Goal: Task Accomplishment & Management: Complete application form

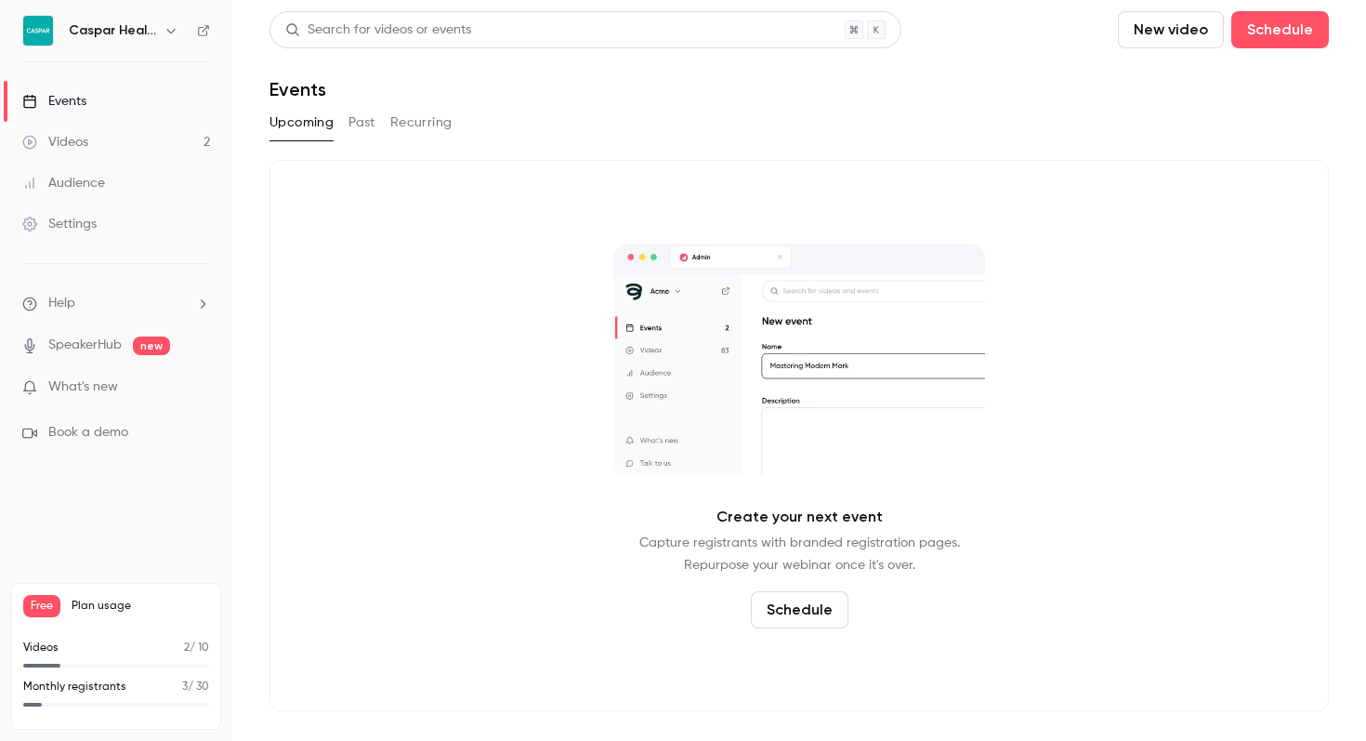
click at [98, 138] on link "Videos 2" at bounding box center [116, 142] width 232 height 41
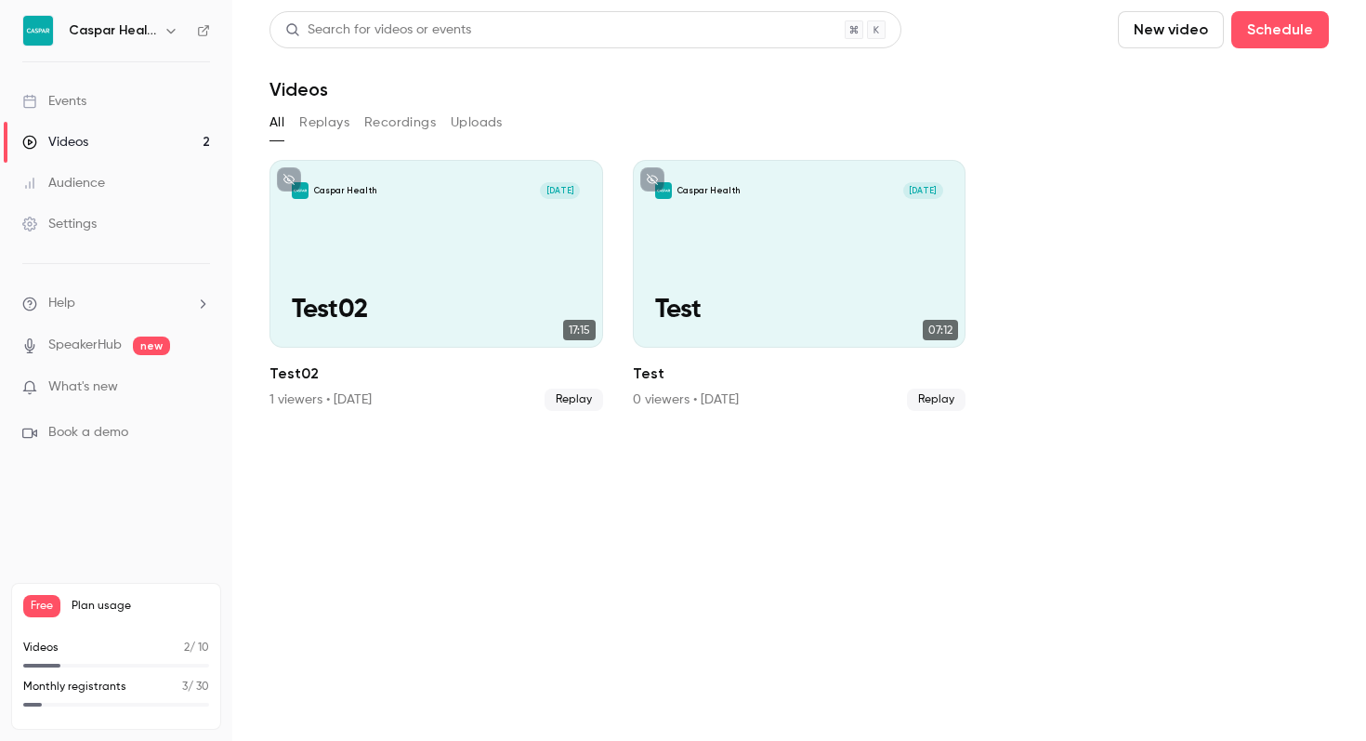
click at [66, 216] on div "Settings" at bounding box center [59, 224] width 74 height 19
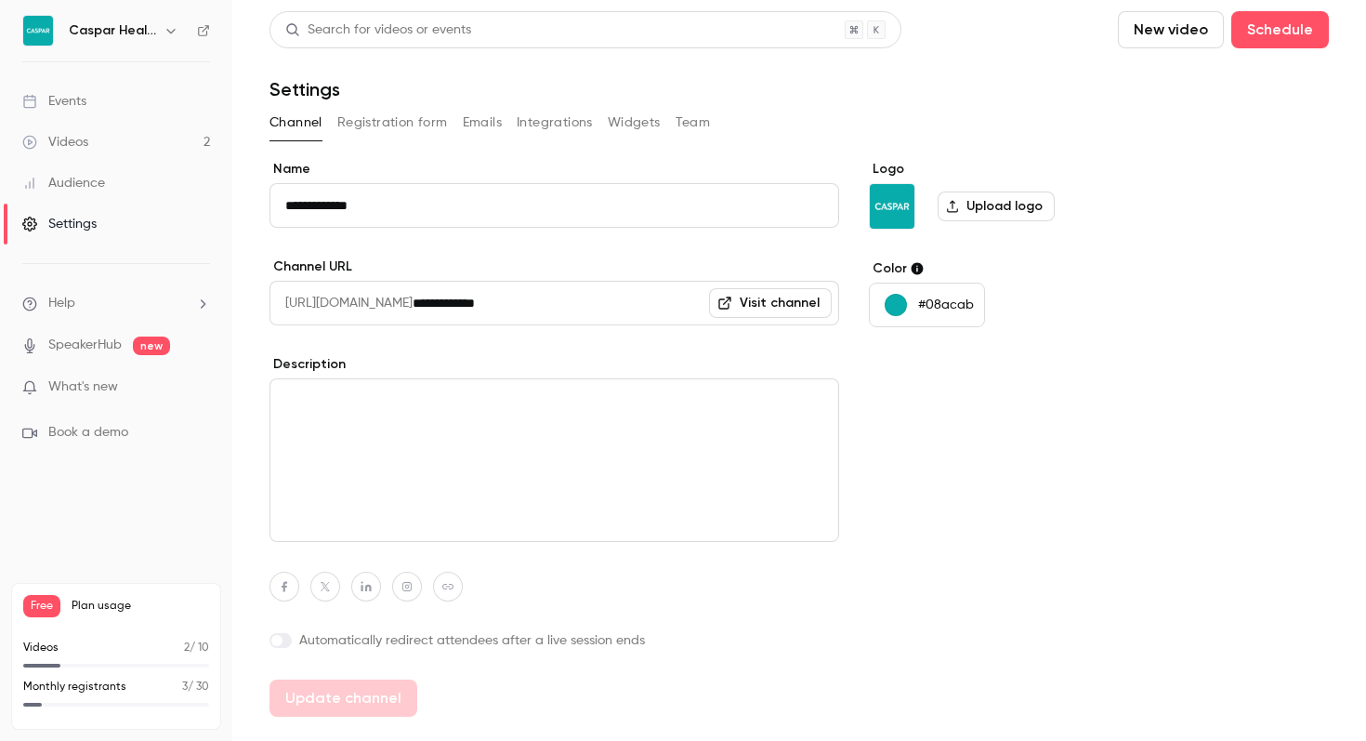
click at [79, 140] on div "Videos" at bounding box center [55, 142] width 66 height 19
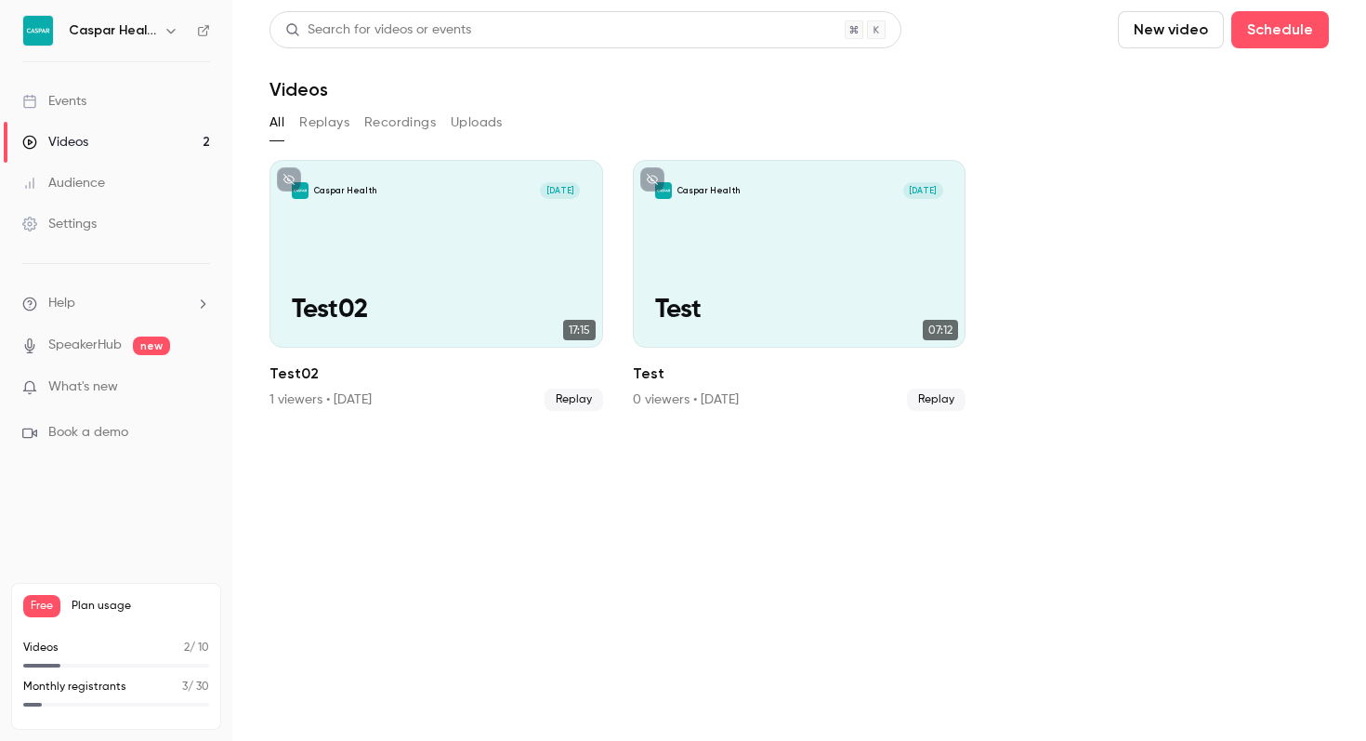
click at [79, 92] on div "Events" at bounding box center [54, 101] width 64 height 19
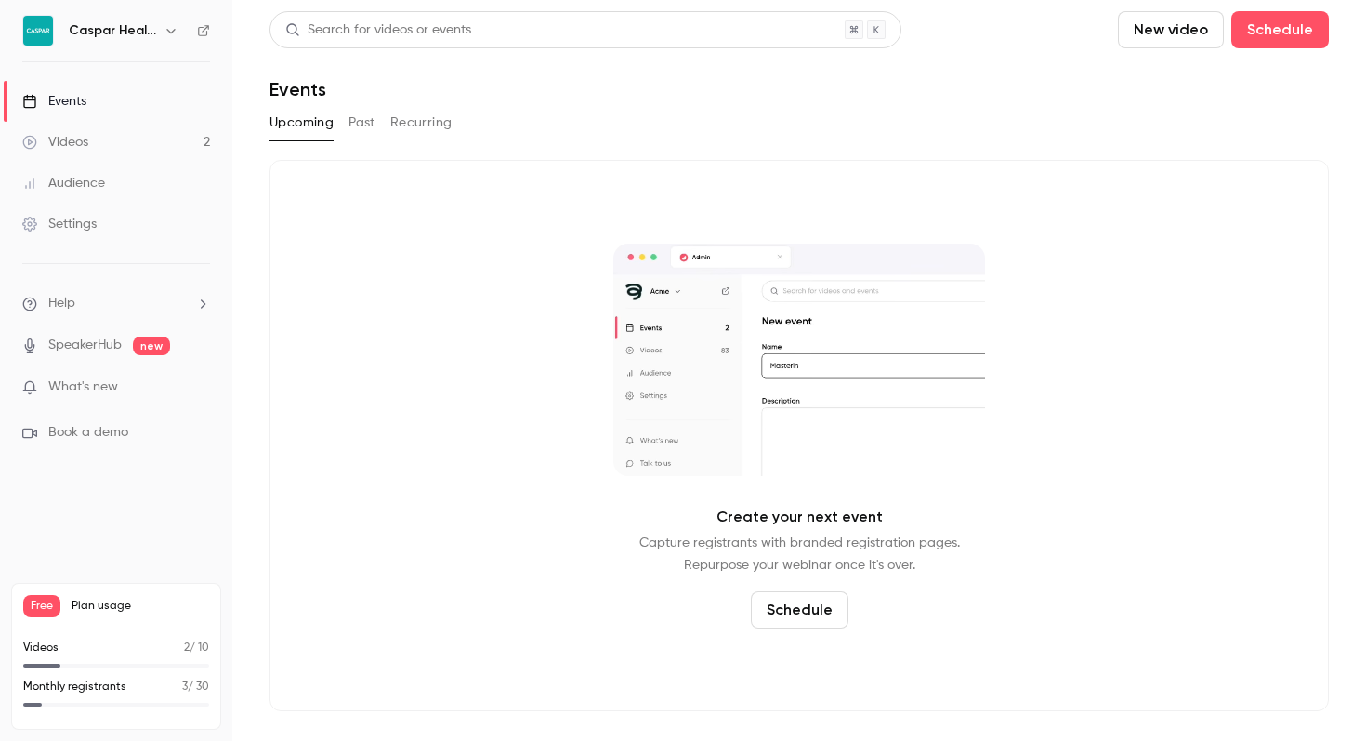
click at [69, 98] on div "Events" at bounding box center [54, 101] width 64 height 19
click at [797, 609] on button "Schedule" at bounding box center [800, 609] width 98 height 37
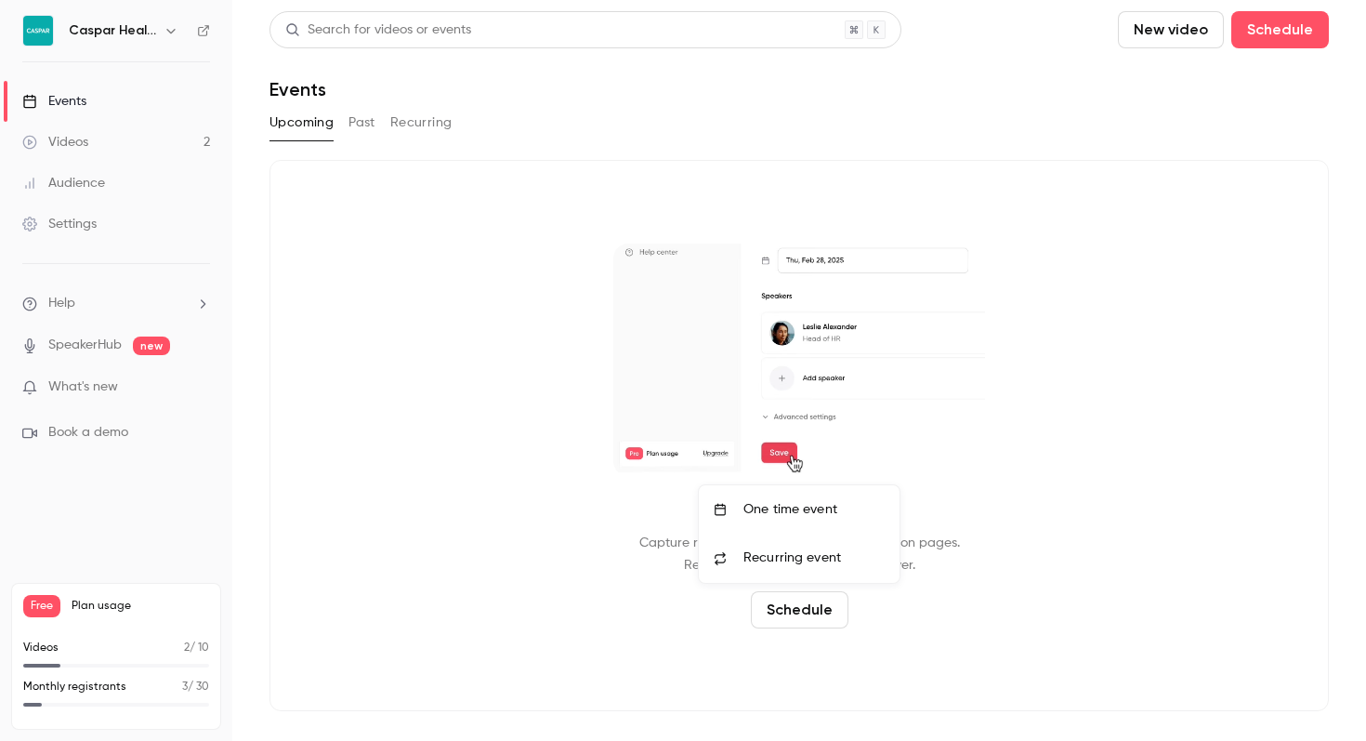
click at [778, 511] on div "One time event" at bounding box center [813, 509] width 141 height 19
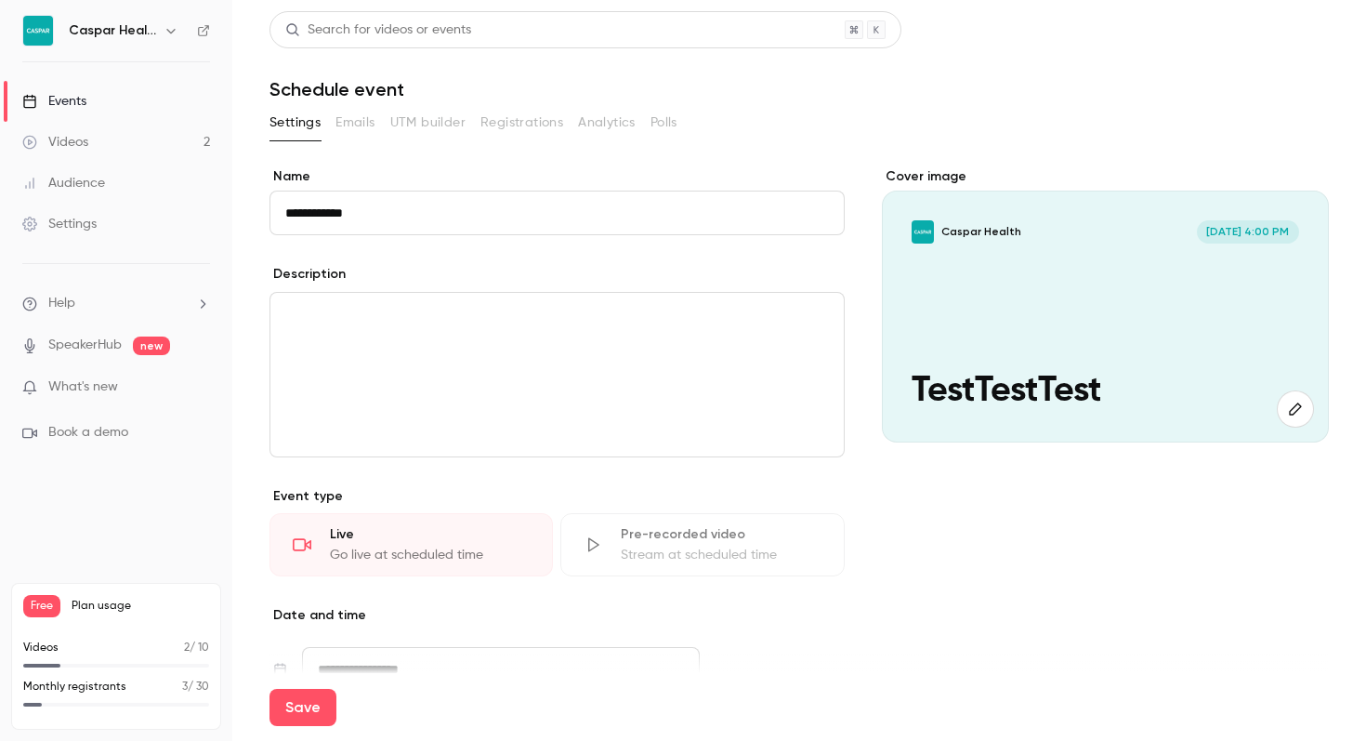
type input "**********"
click at [335, 321] on p "editor" at bounding box center [557, 315] width 544 height 22
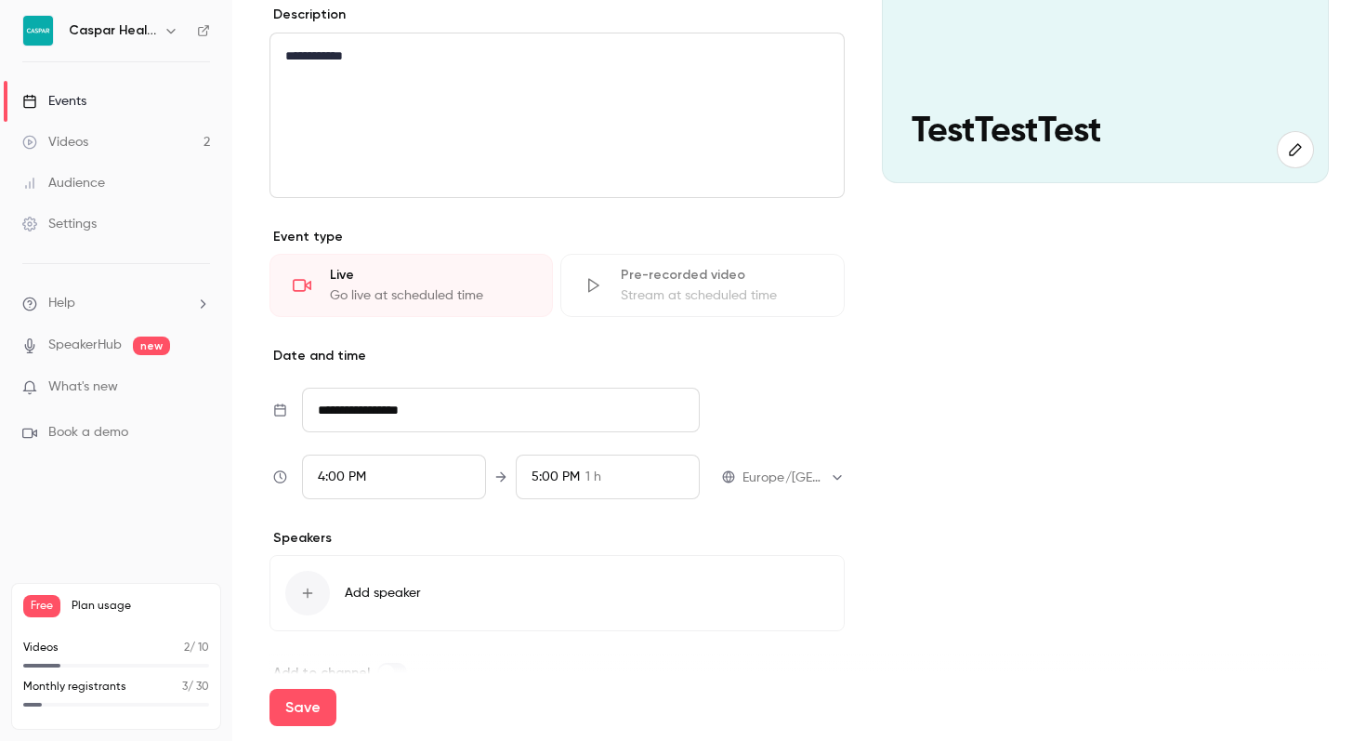
scroll to position [298, 0]
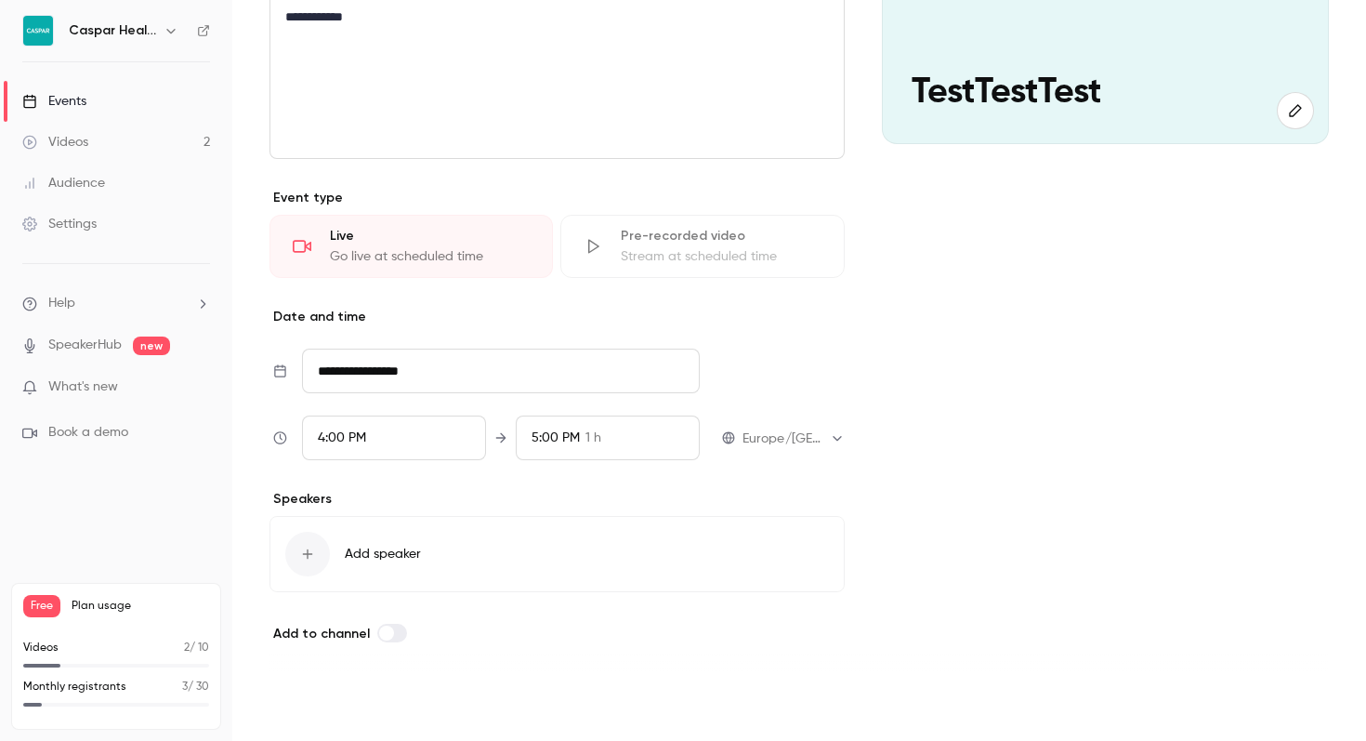
click at [300, 707] on button "Save" at bounding box center [302, 707] width 67 height 37
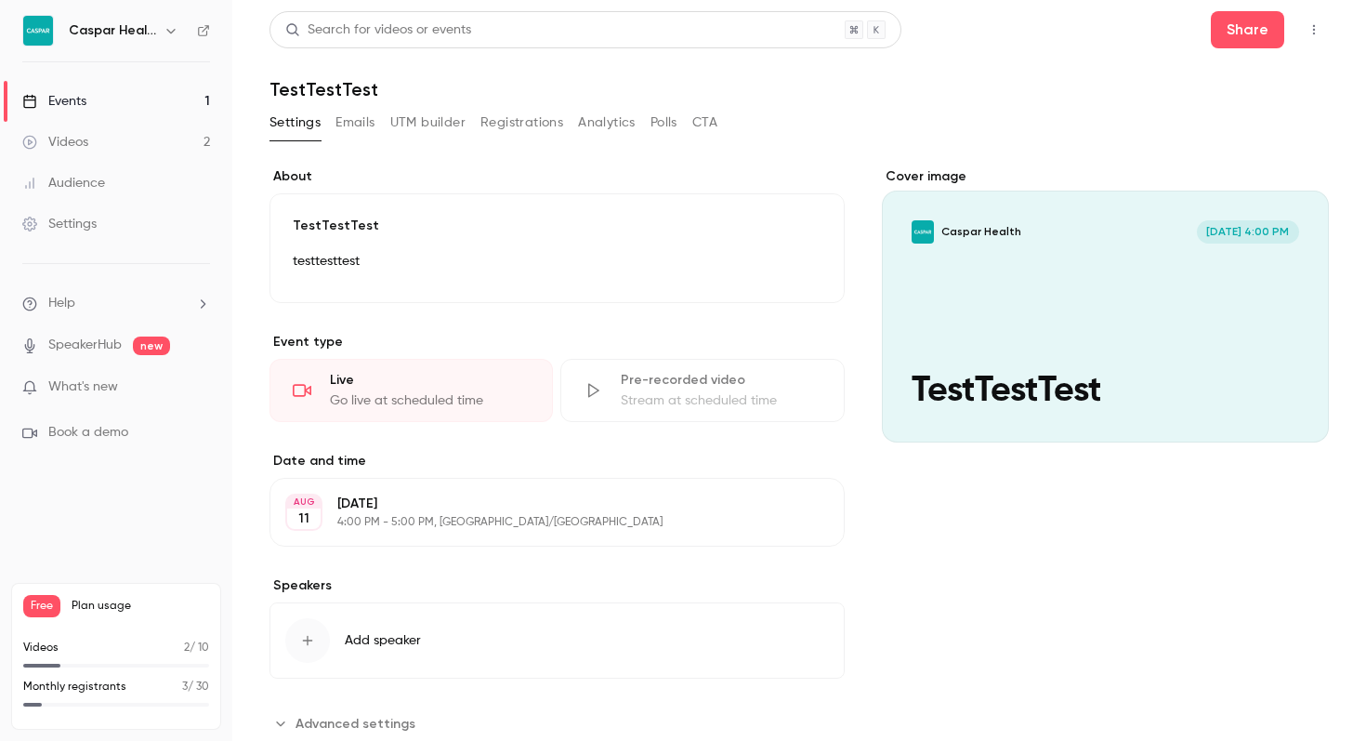
click at [72, 92] on div "Events" at bounding box center [54, 101] width 64 height 19
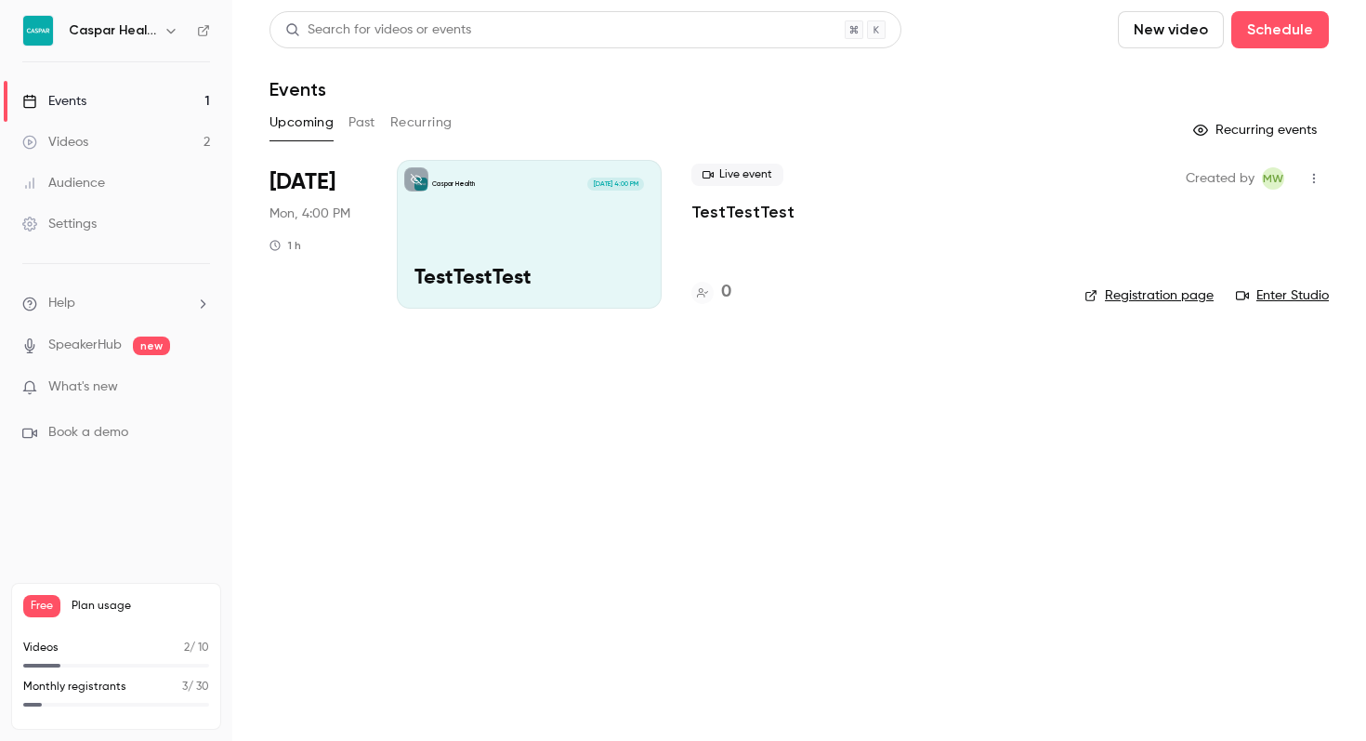
click at [495, 223] on div "Caspar Health [DATE] 4:00 PM TestTestTest" at bounding box center [529, 234] width 265 height 149
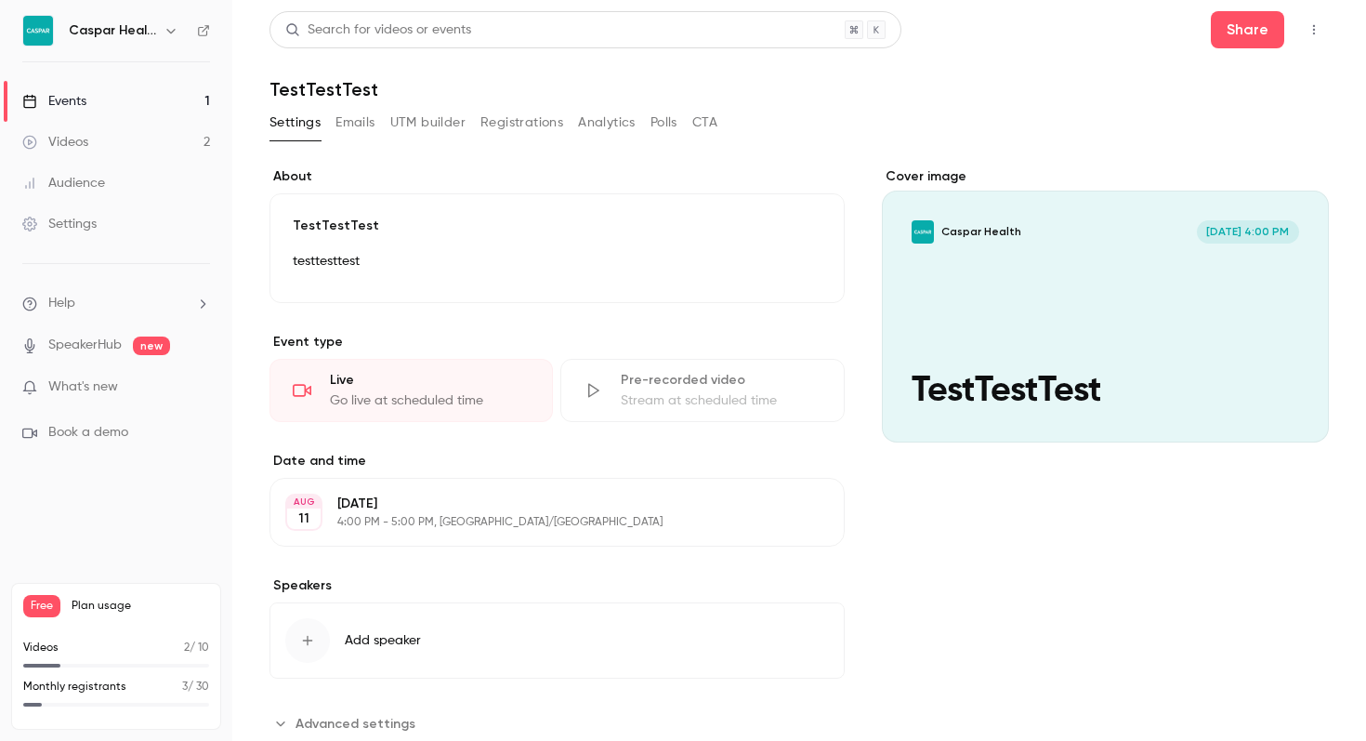
click at [68, 98] on div "Events" at bounding box center [54, 101] width 64 height 19
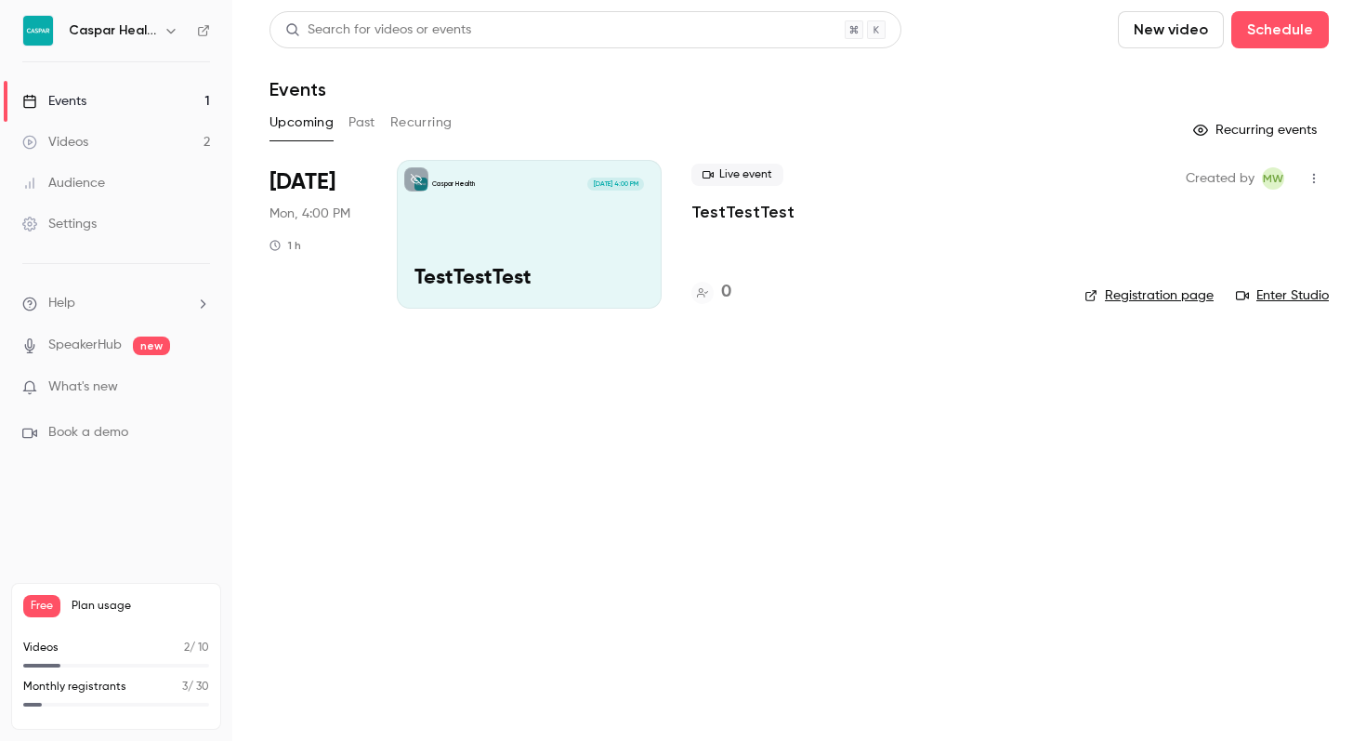
click at [763, 209] on p "TestTestTest" at bounding box center [742, 212] width 103 height 22
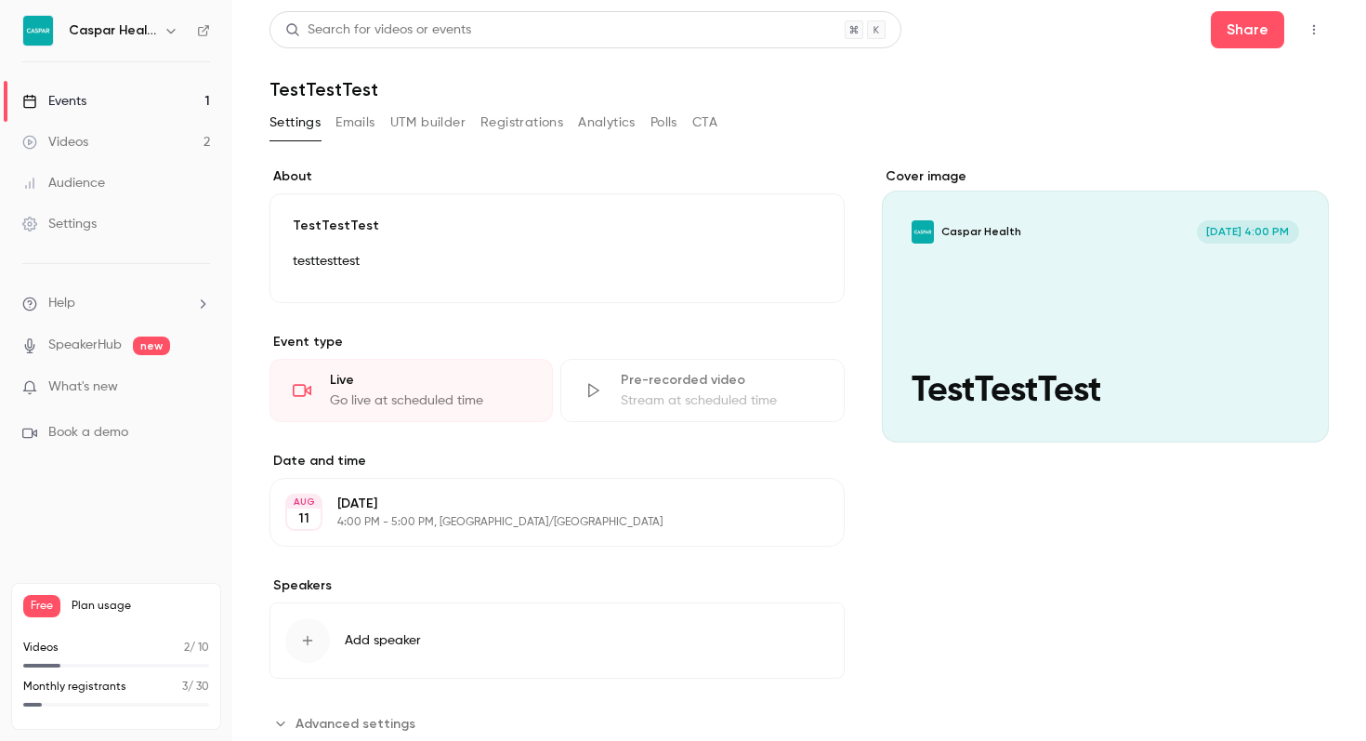
click at [67, 105] on div "Events" at bounding box center [54, 101] width 64 height 19
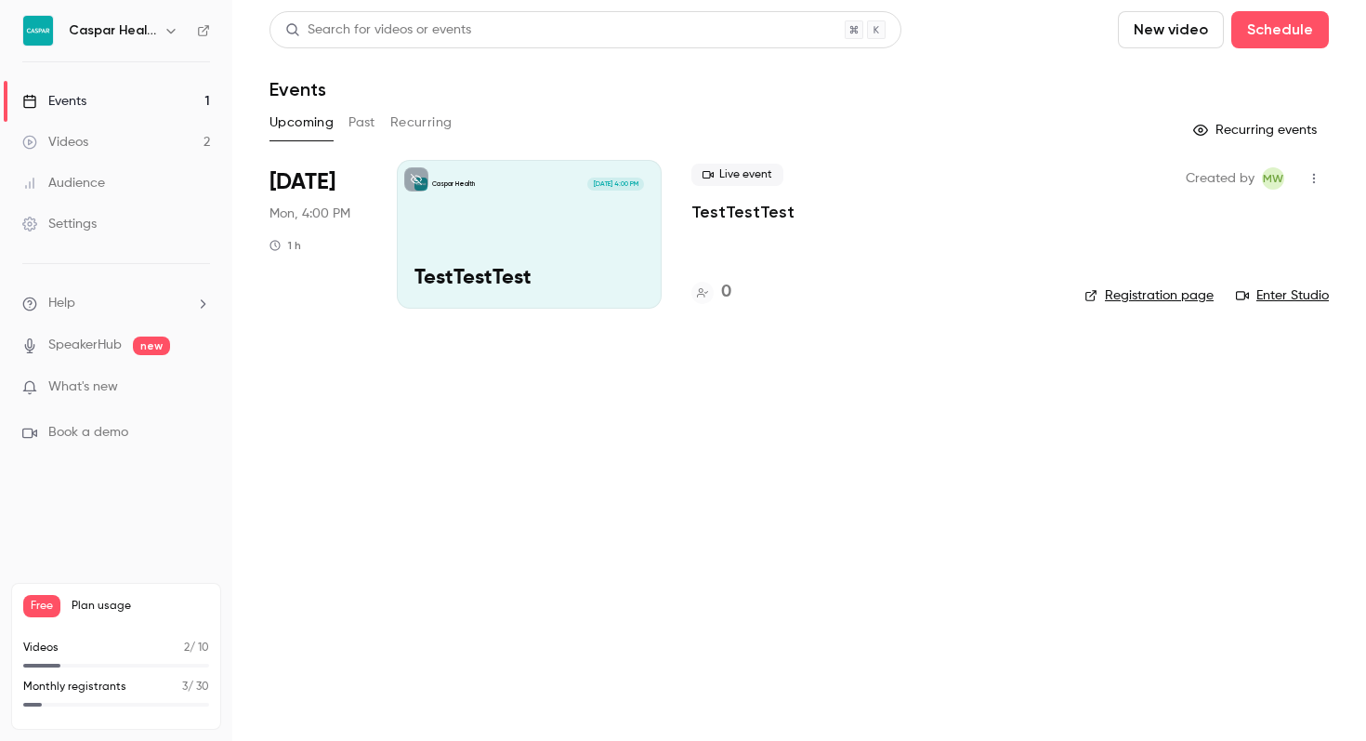
click at [1289, 296] on link "Enter Studio" at bounding box center [1282, 295] width 93 height 19
click at [752, 225] on div "Live event TestTestTest 0" at bounding box center [872, 234] width 363 height 149
click at [1287, 292] on link "Enter Studio" at bounding box center [1282, 295] width 93 height 19
click at [103, 138] on link "Videos 2" at bounding box center [116, 142] width 232 height 41
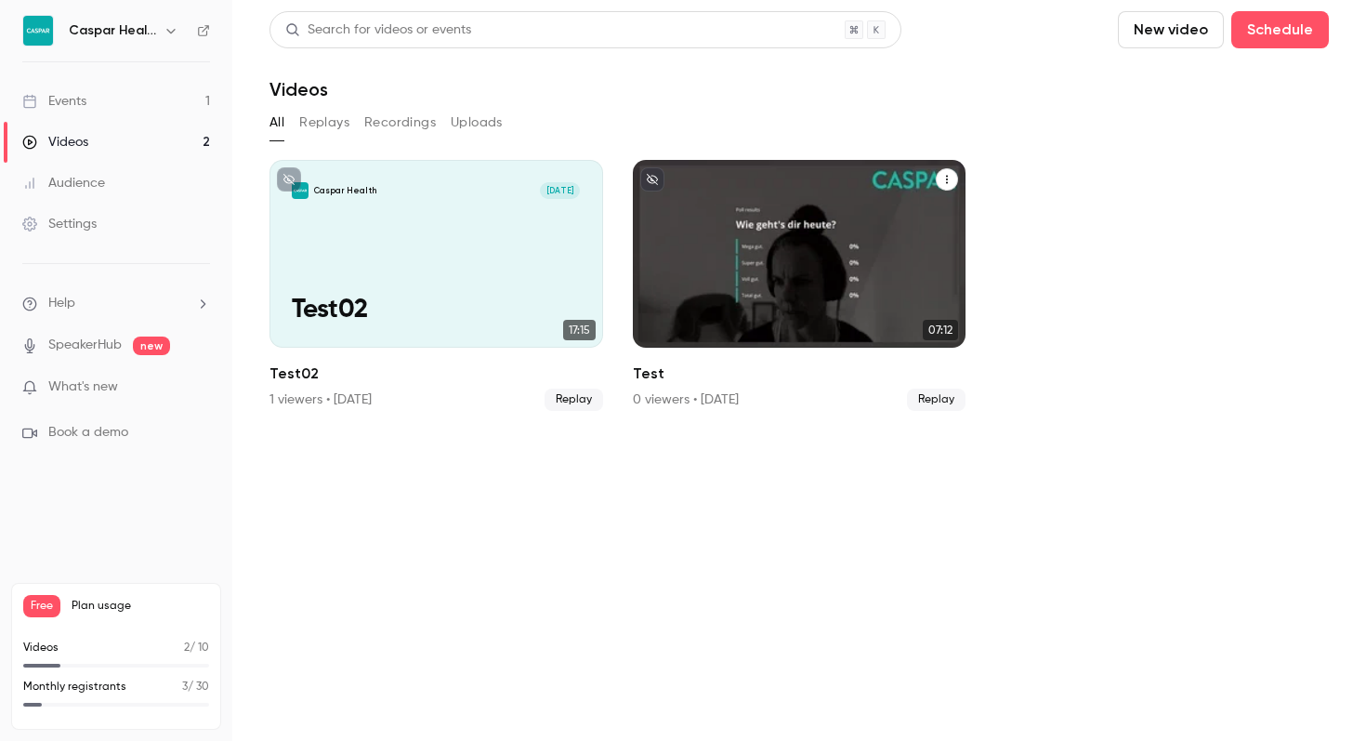
click at [728, 264] on div "Caspar Health [DATE] Test" at bounding box center [800, 254] width 334 height 188
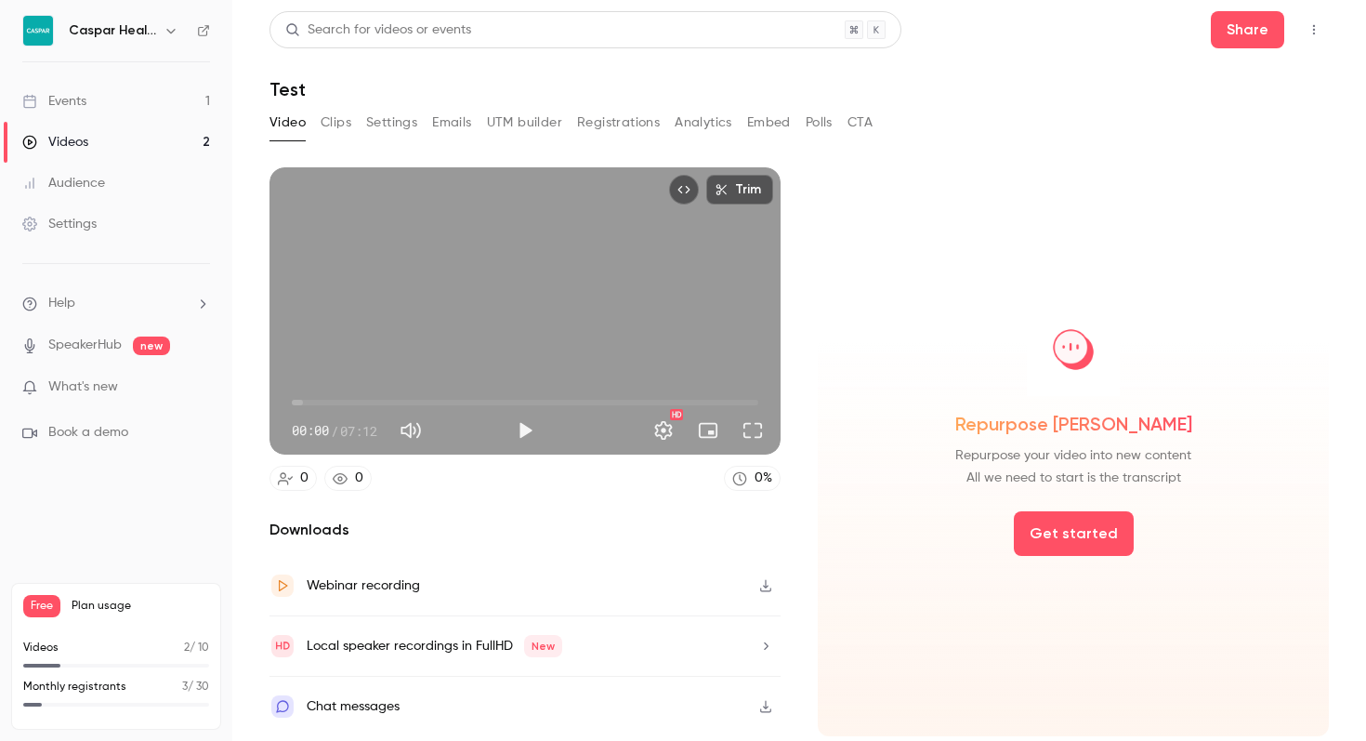
click at [328, 119] on button "Clips" at bounding box center [336, 123] width 31 height 30
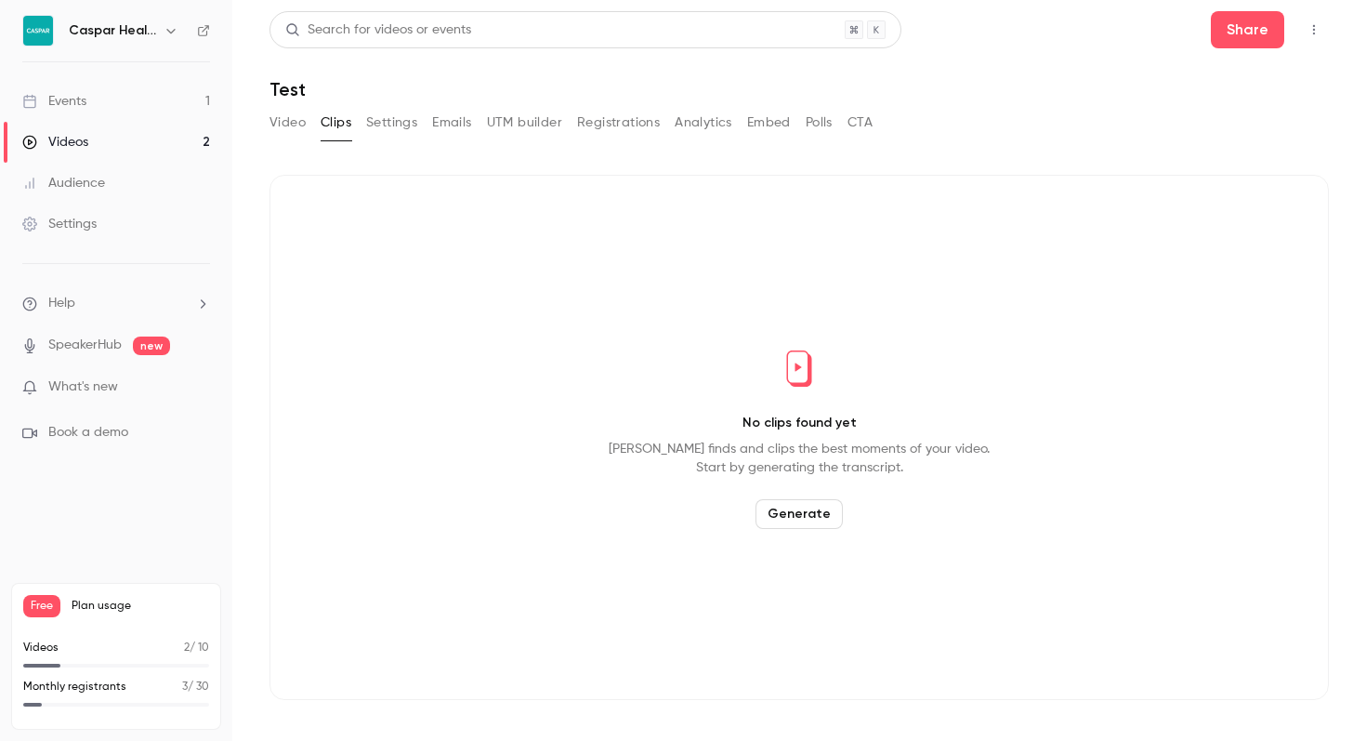
click at [392, 118] on button "Settings" at bounding box center [391, 123] width 51 height 30
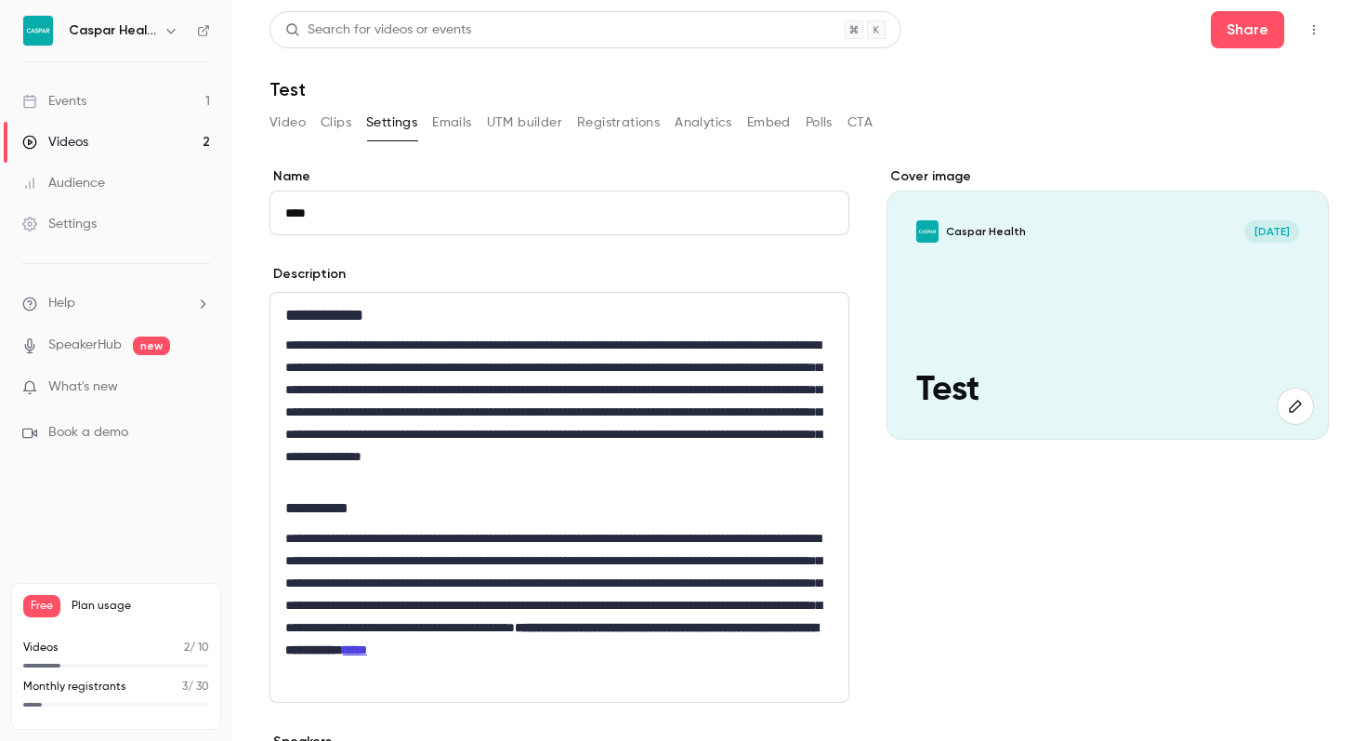
click at [514, 116] on button "UTM builder" at bounding box center [524, 123] width 75 height 30
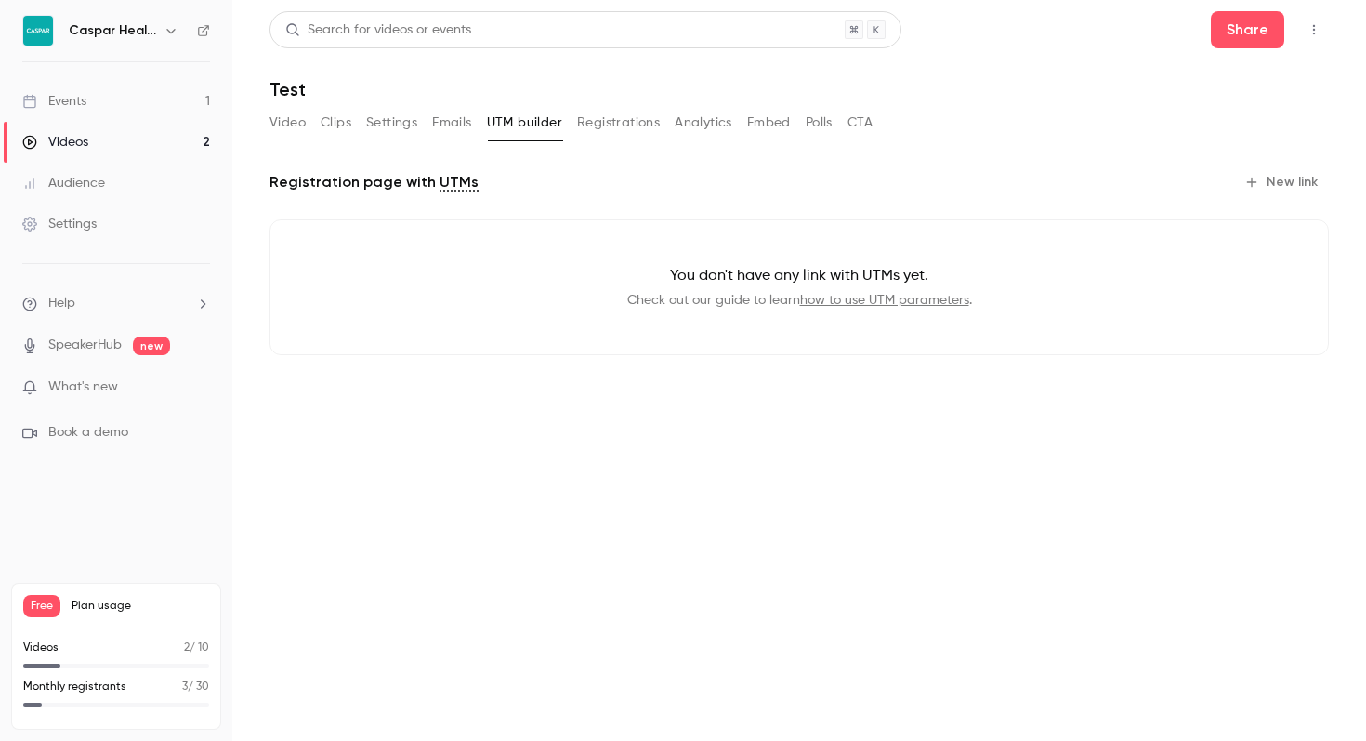
click at [283, 118] on button "Video" at bounding box center [287, 123] width 36 height 30
